Goal: Information Seeking & Learning: Learn about a topic

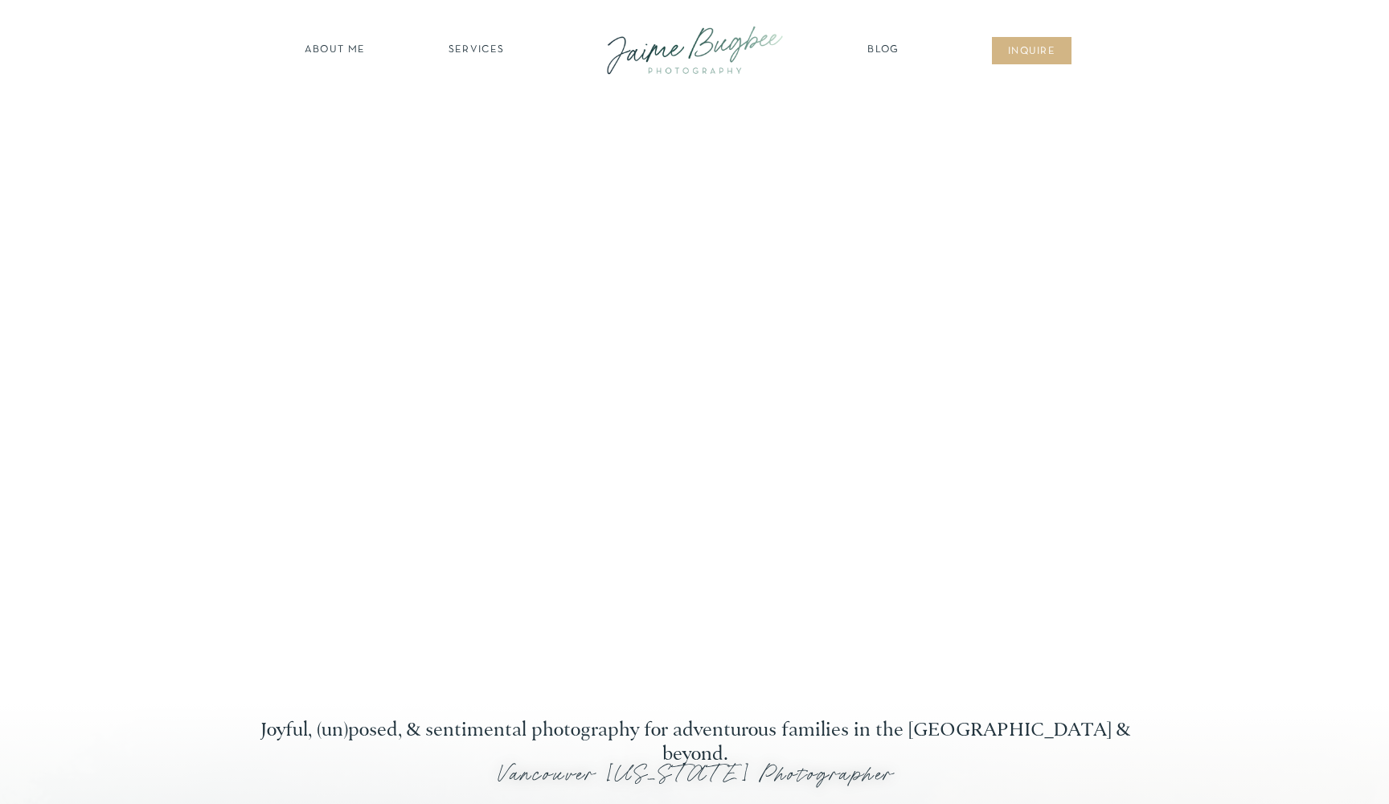
click at [470, 55] on nav "SERVICES" at bounding box center [476, 51] width 91 height 16
click at [485, 186] on nav "FOR PHOTOGS" at bounding box center [476, 186] width 123 height 15
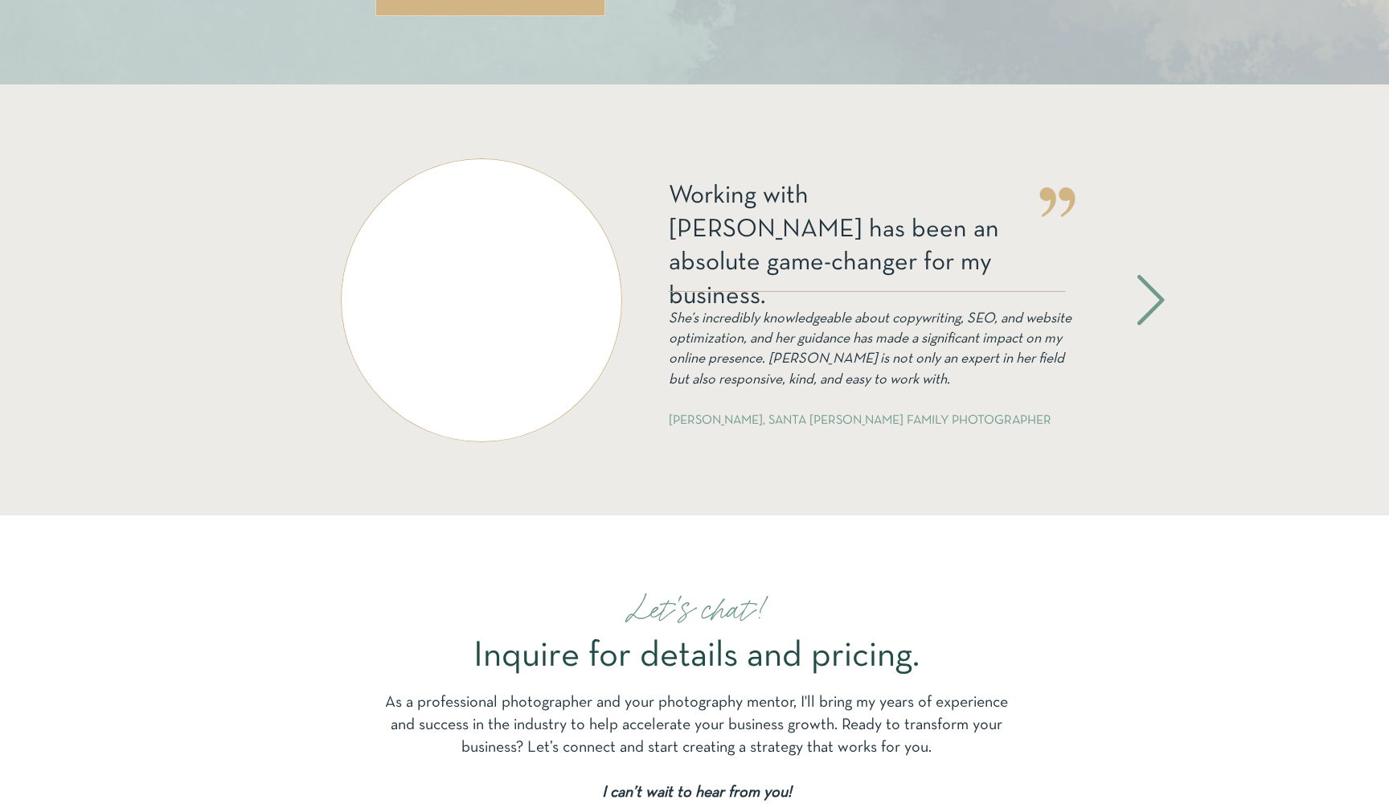
scroll to position [3256, 0]
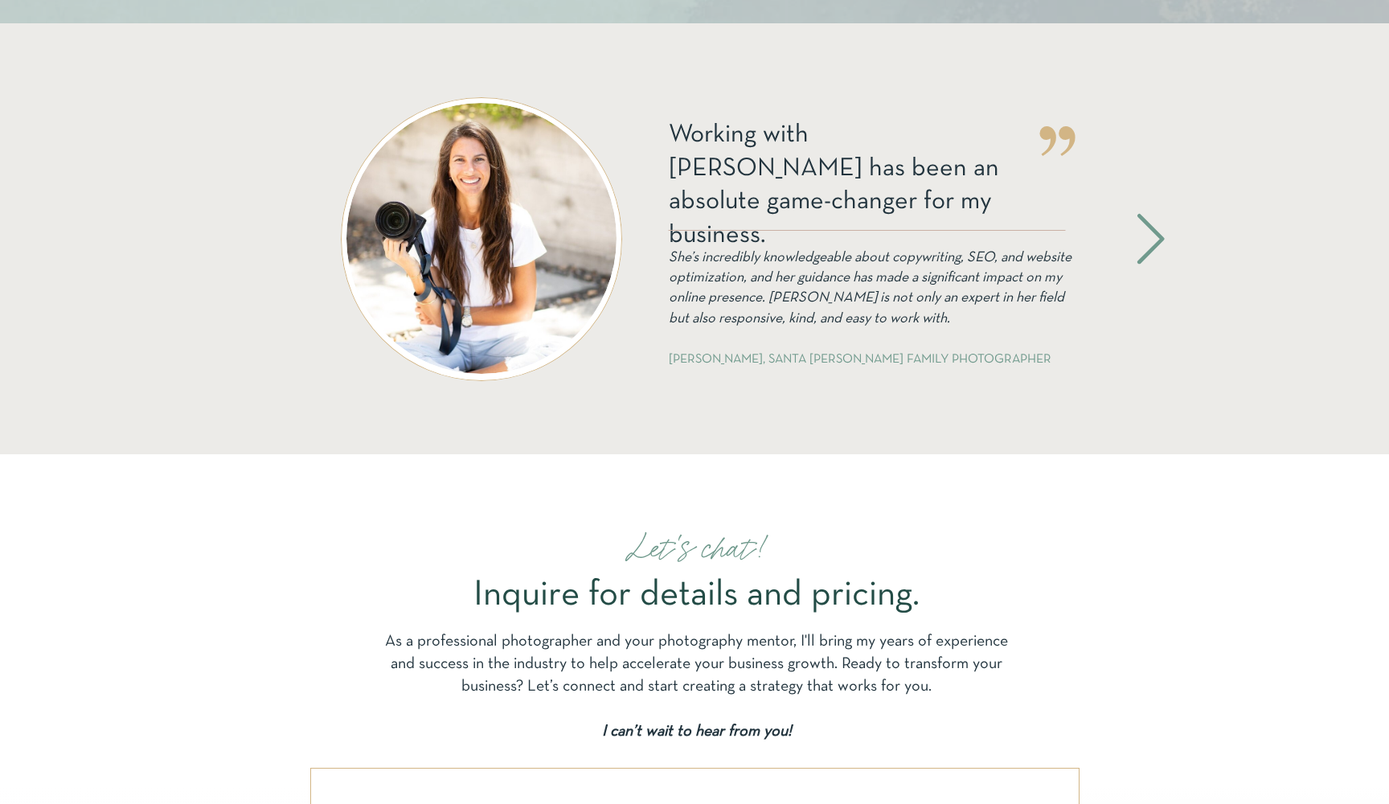
click at [1148, 233] on icon at bounding box center [1150, 238] width 65 height 59
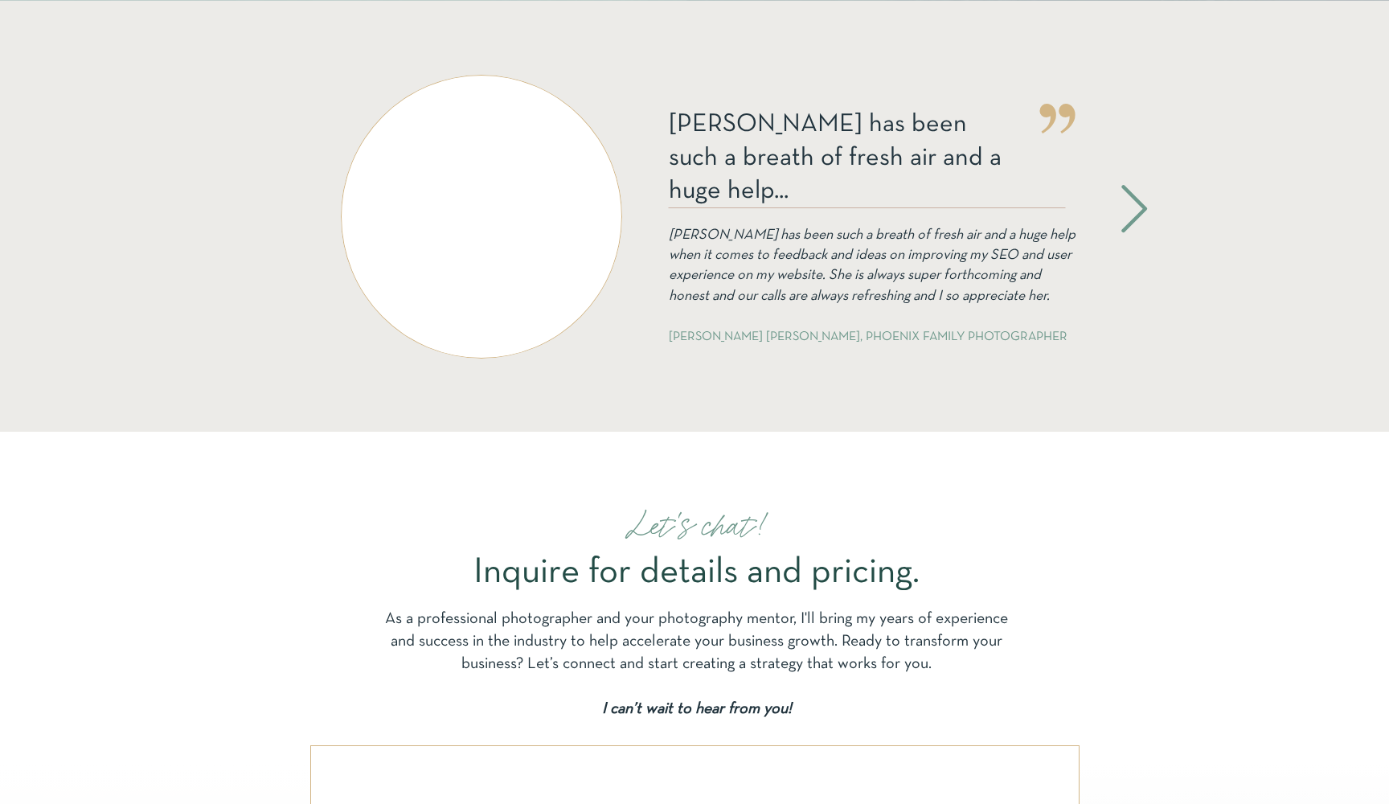
scroll to position [3279, 0]
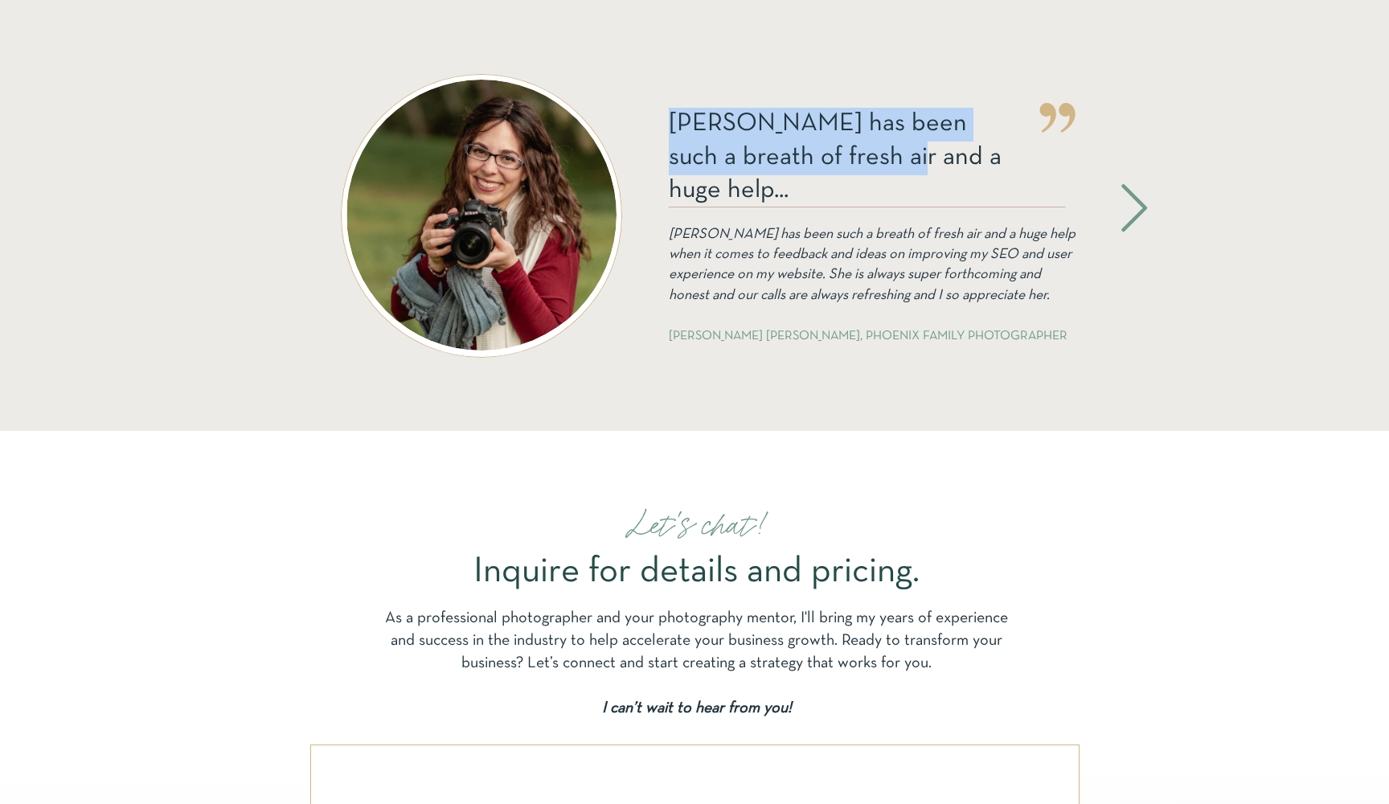
drag, startPoint x: 670, startPoint y: 113, endPoint x: 852, endPoint y: 143, distance: 184.2
click at [852, 143] on p "[PERSON_NAME] has been such a breath of fresh air and a huge help..." at bounding box center [837, 140] width 336 height 65
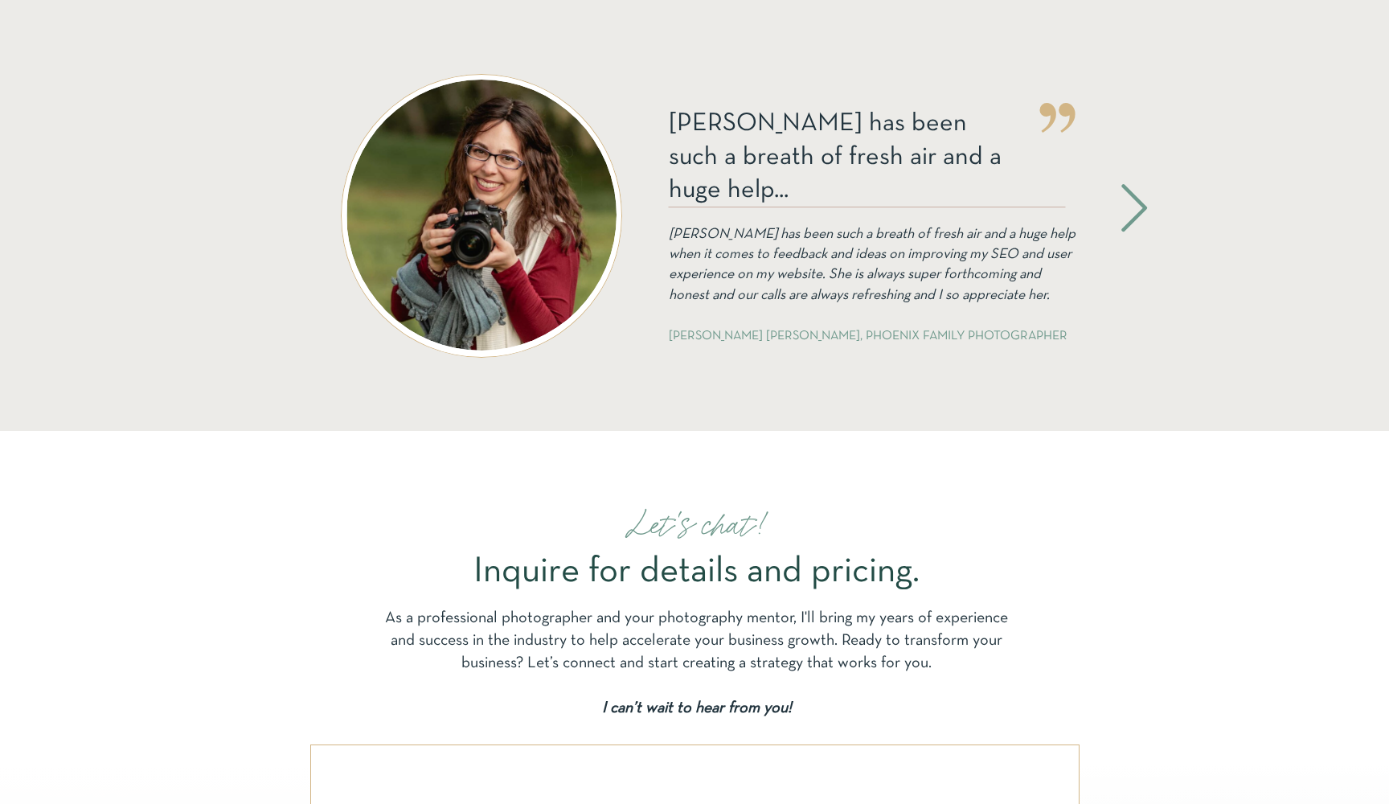
click at [785, 274] on icon "[PERSON_NAME] has been such a breath of fresh air and a huge help when it comes…" at bounding box center [872, 264] width 407 height 75
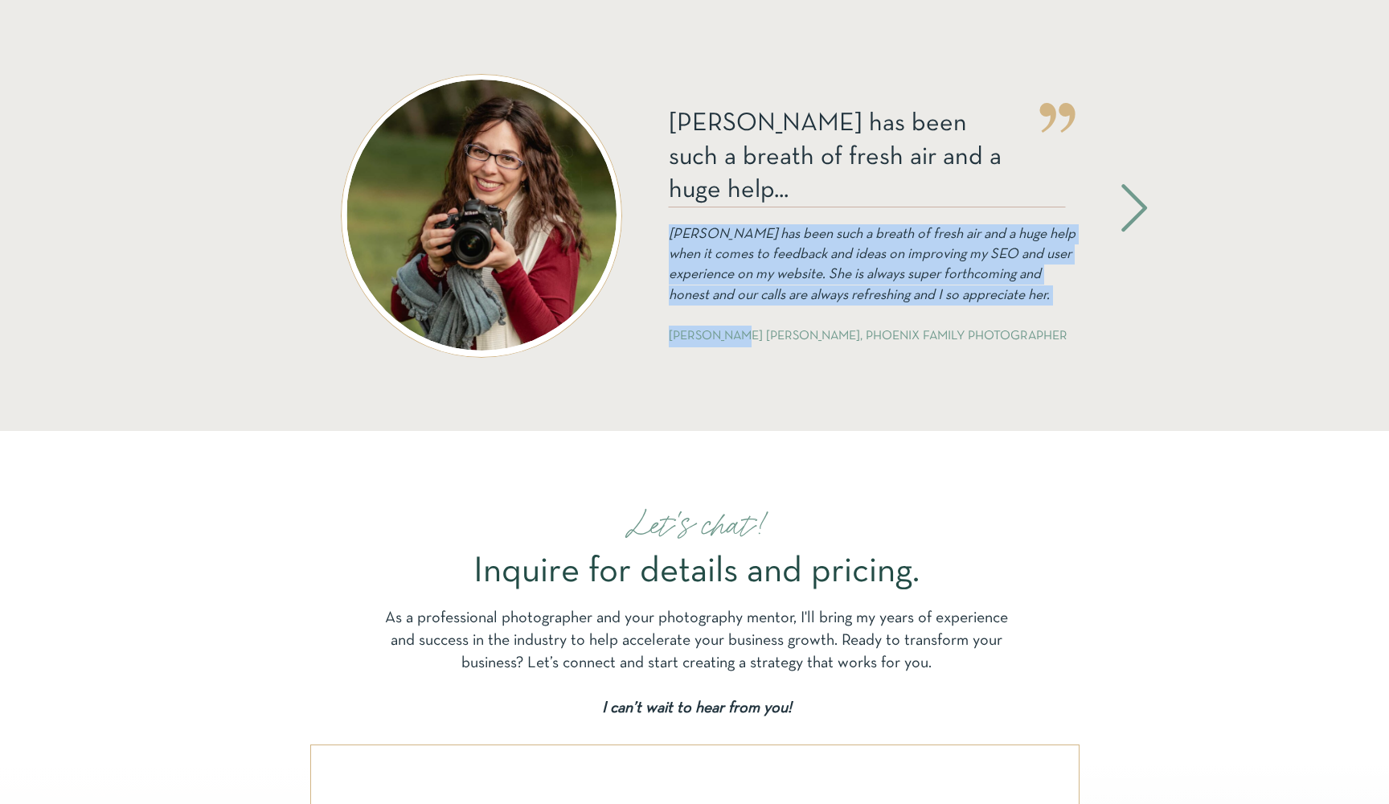
drag, startPoint x: 669, startPoint y: 235, endPoint x: 748, endPoint y: 330, distance: 124.4
click at [748, 330] on div "[PERSON_NAME] has been such a breath of fresh air and a huge help... [PERSON_NA…" at bounding box center [694, 215] width 965 height 431
copy div "[PERSON_NAME] has been such a breath of fresh air and a huge help when it comes…"
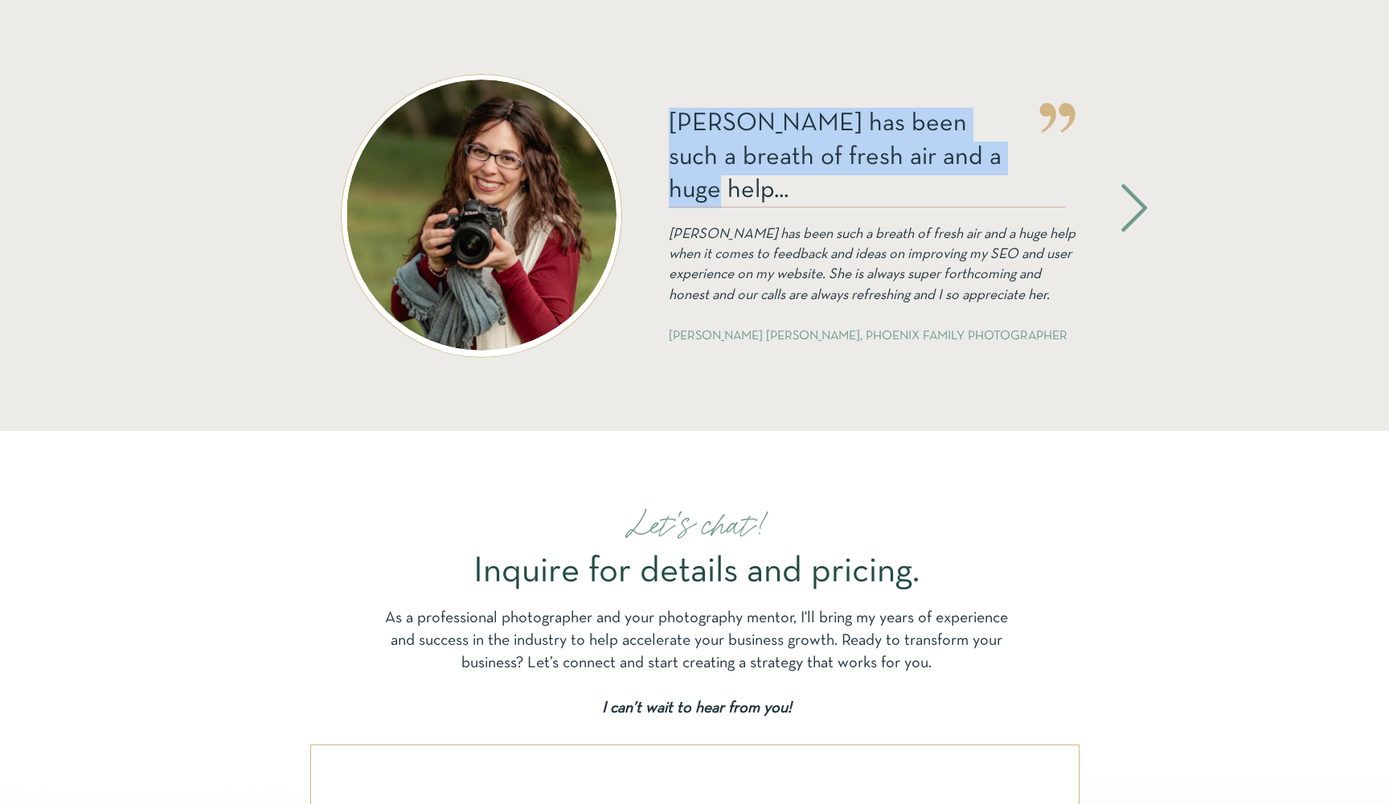
drag, startPoint x: 662, startPoint y: 121, endPoint x: 985, endPoint y: 160, distance: 324.6
copy div "Working with [PERSON_NAME] has been an absolute game-changer for my business. S…"
